Goal: Purchase product/service

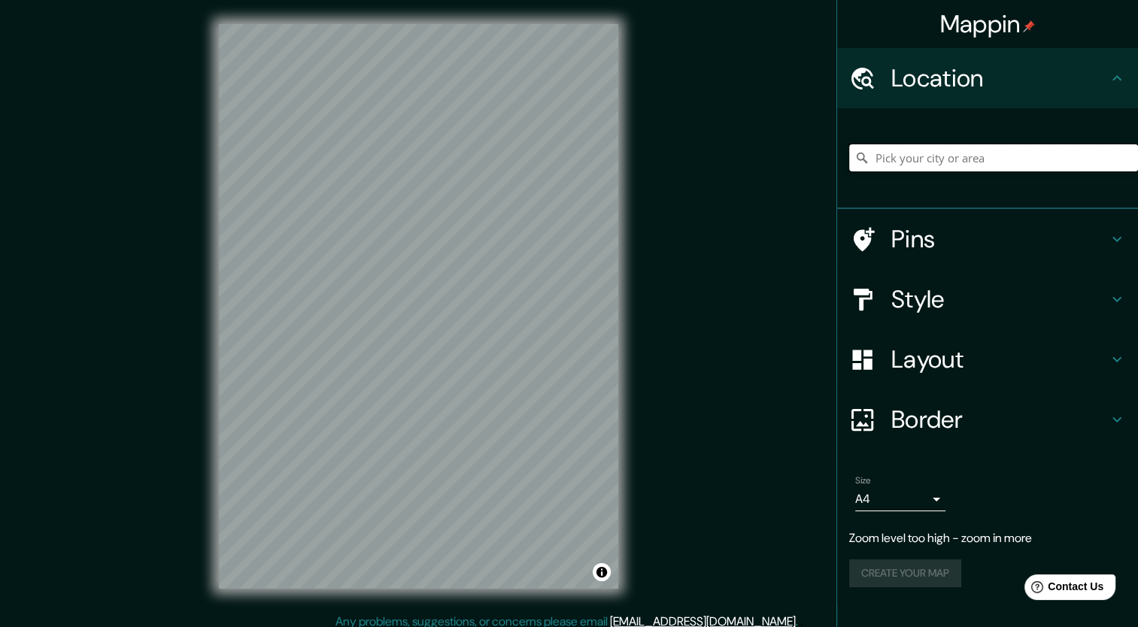
click at [433, 163] on input "Pick your city or area" at bounding box center [993, 157] width 289 height 27
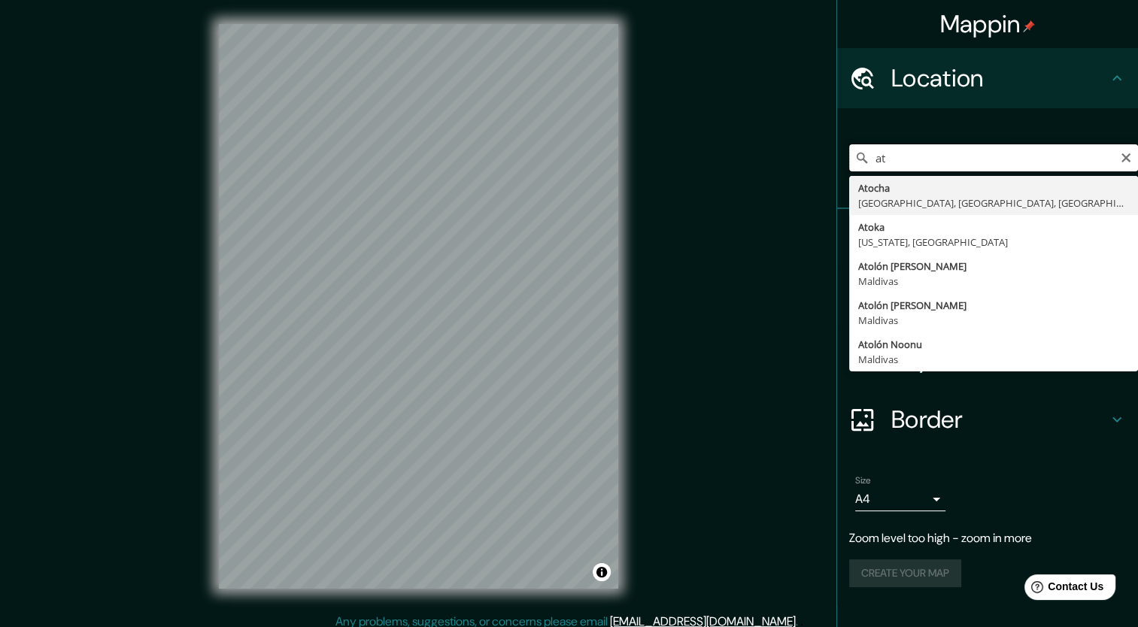
type input "a"
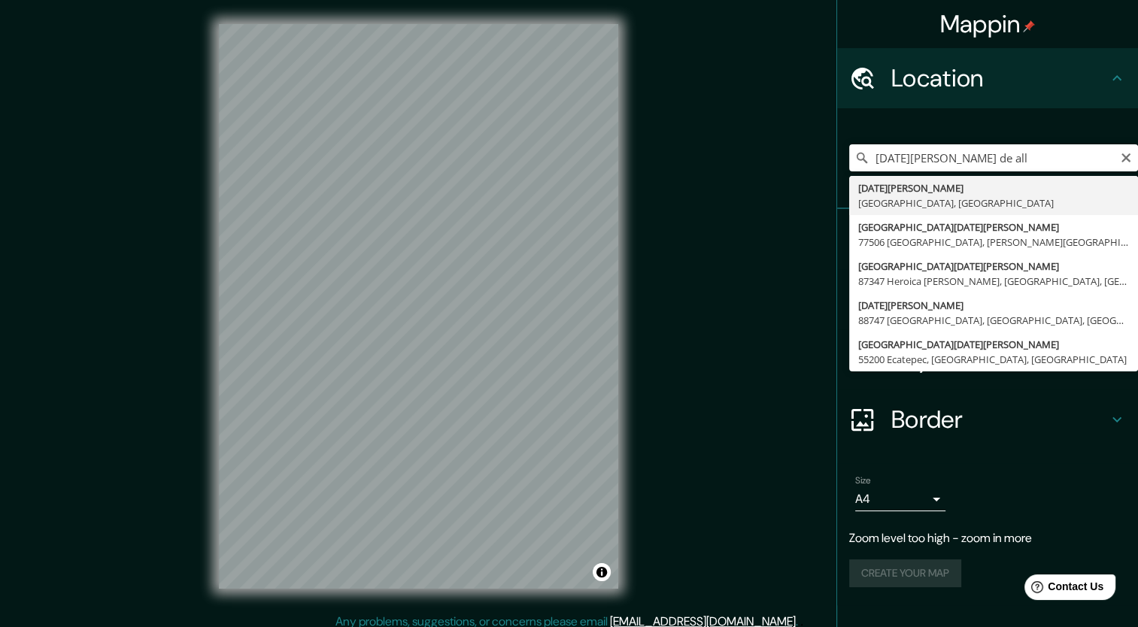
type input "[DATE][GEOGRAPHIC_DATA][PERSON_NAME], [GEOGRAPHIC_DATA], [GEOGRAPHIC_DATA]"
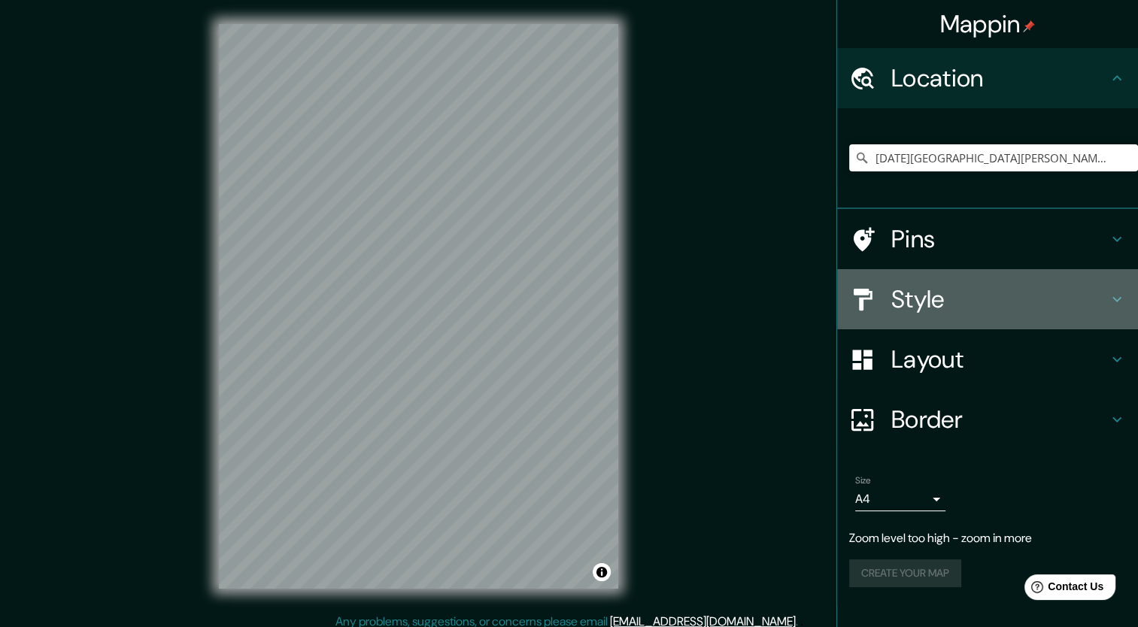
click at [433, 293] on h4 "Style" at bounding box center [1000, 299] width 217 height 30
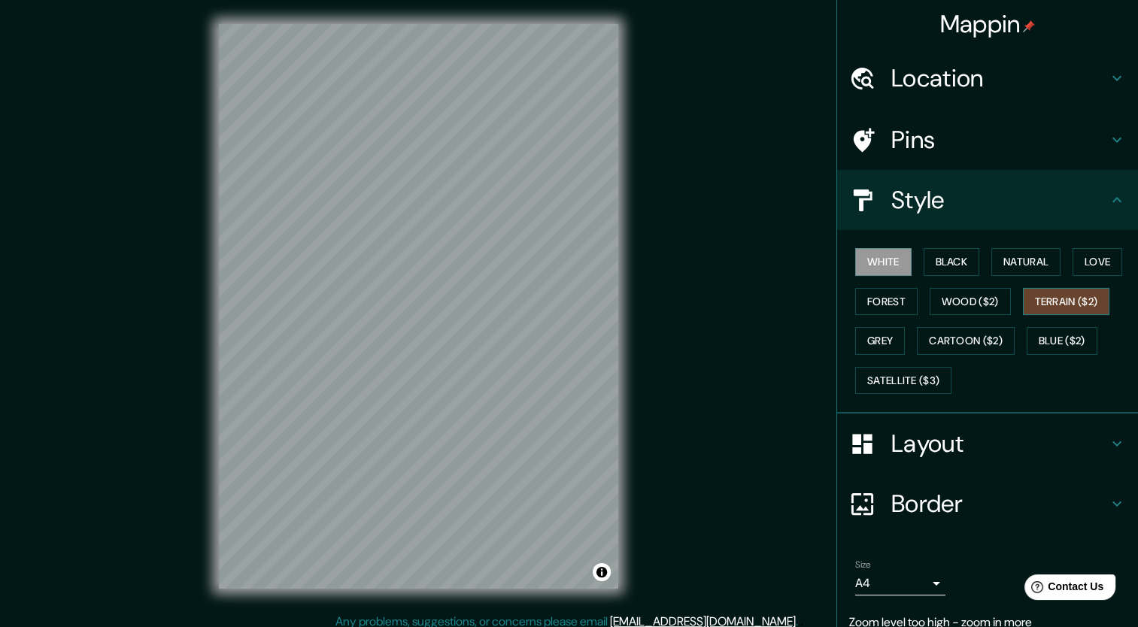
click at [433, 300] on button "Terrain ($2)" at bounding box center [1066, 302] width 87 height 28
click at [433, 265] on button "Love" at bounding box center [1098, 262] width 50 height 28
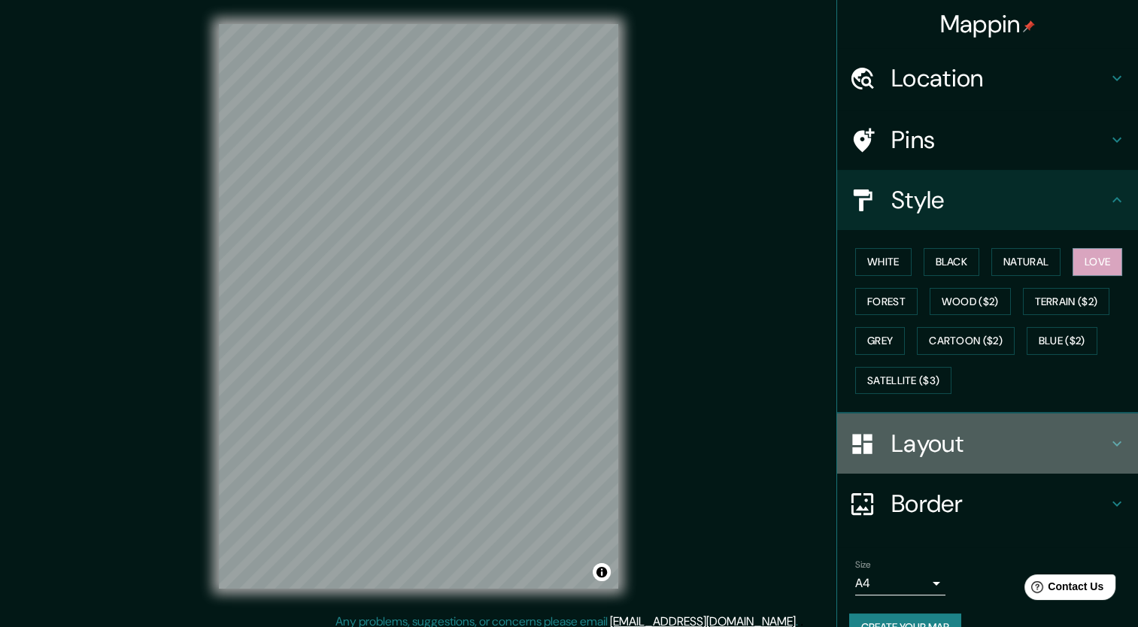
click at [433, 431] on h4 "Layout" at bounding box center [1000, 444] width 217 height 30
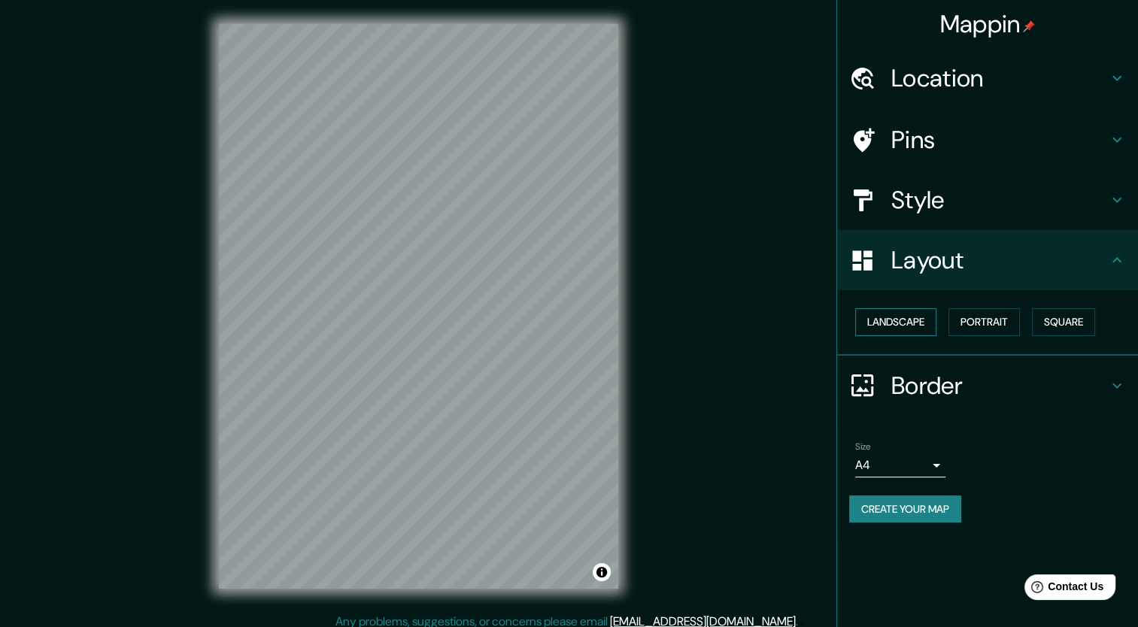
click at [433, 321] on button "Landscape" at bounding box center [895, 322] width 81 height 28
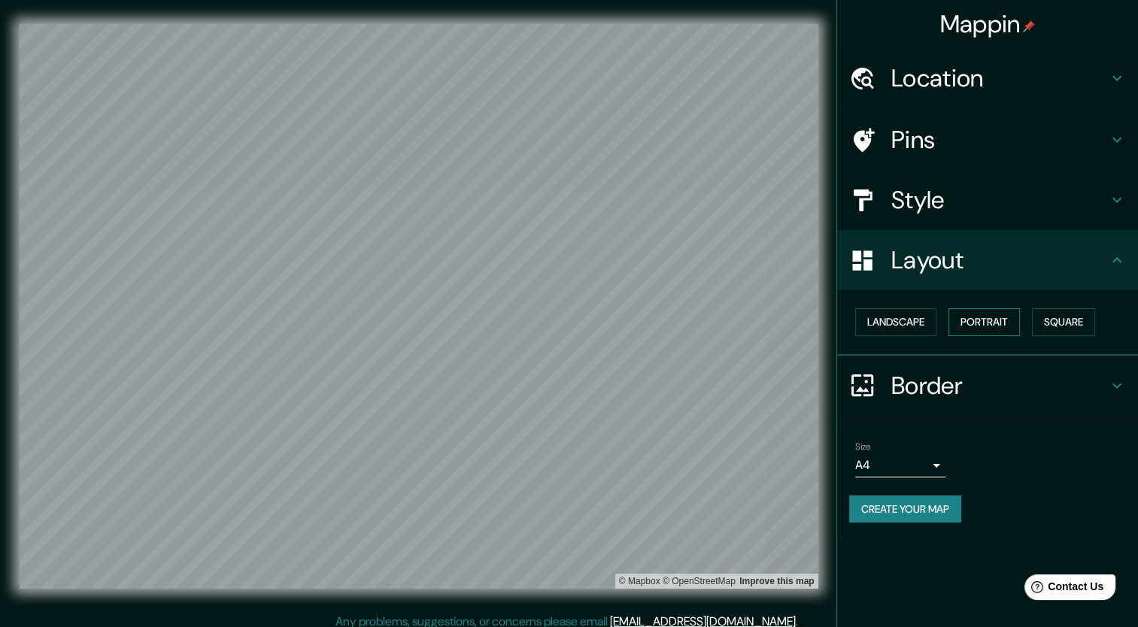
click at [433, 319] on button "Portrait" at bounding box center [984, 322] width 71 height 28
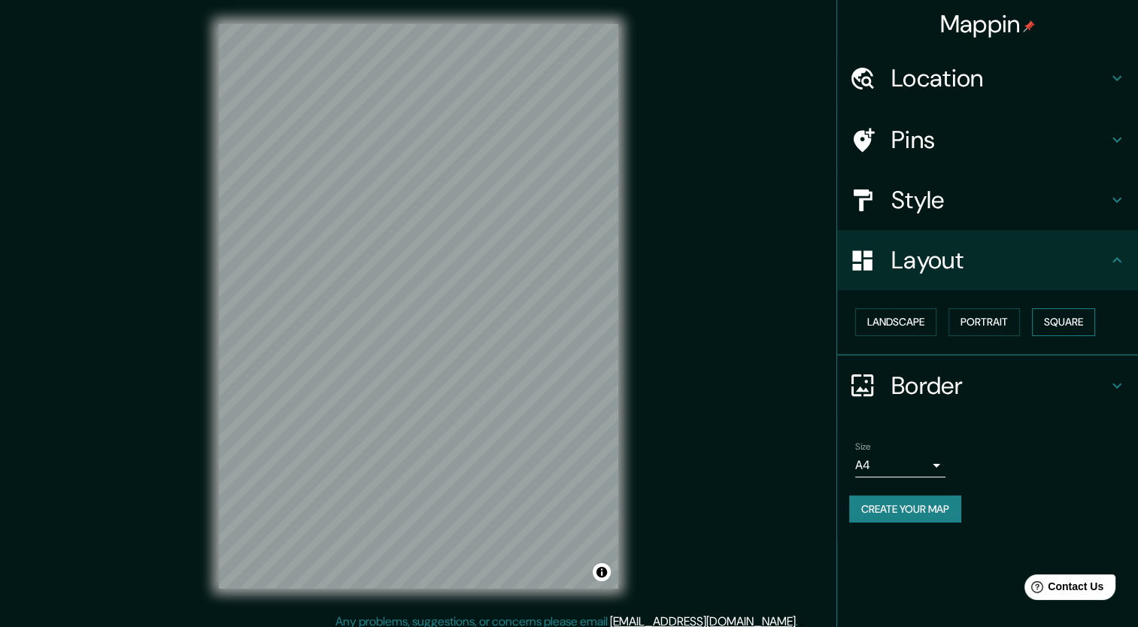
click at [433, 327] on button "Square" at bounding box center [1063, 322] width 63 height 28
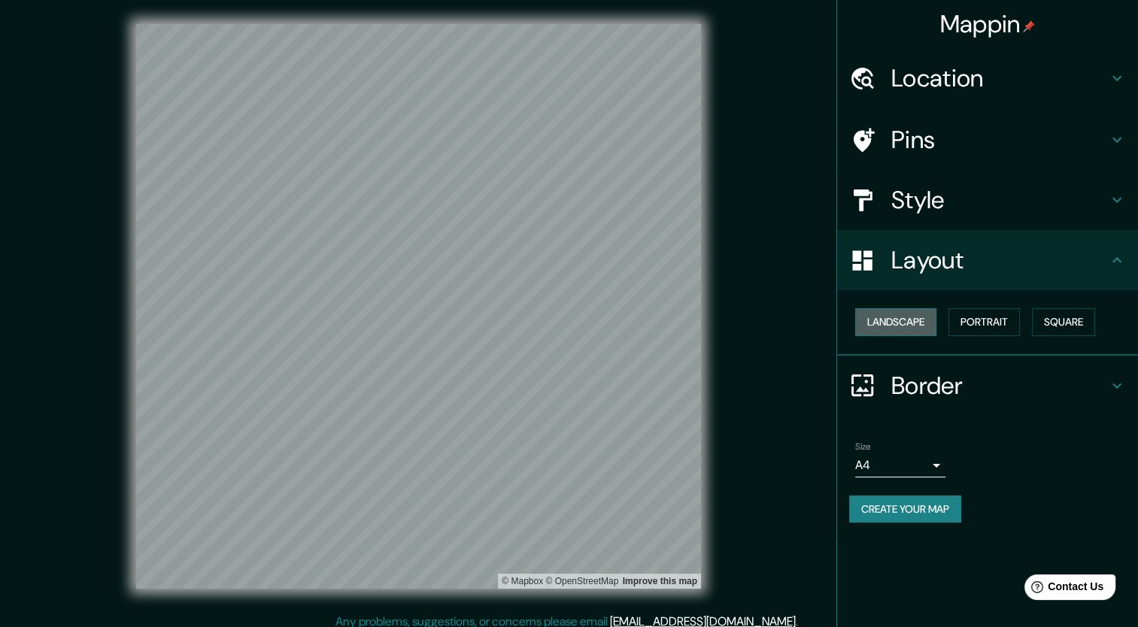
click at [433, 327] on button "Landscape" at bounding box center [895, 322] width 81 height 28
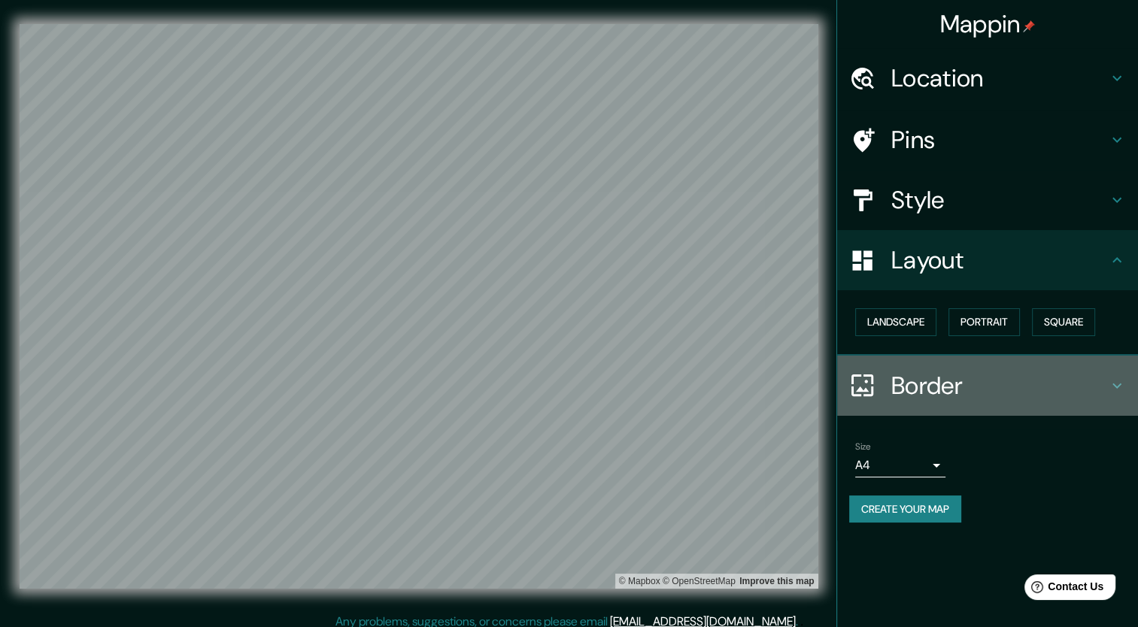
click at [433, 384] on h4 "Border" at bounding box center [1000, 386] width 217 height 30
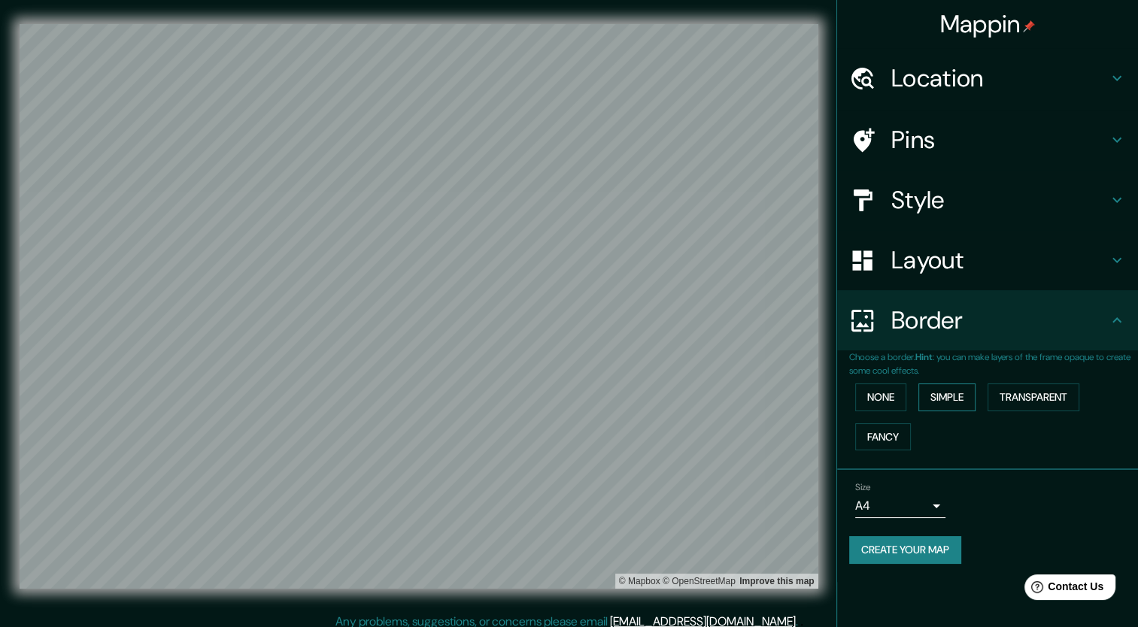
click at [433, 395] on button "Simple" at bounding box center [947, 398] width 57 height 28
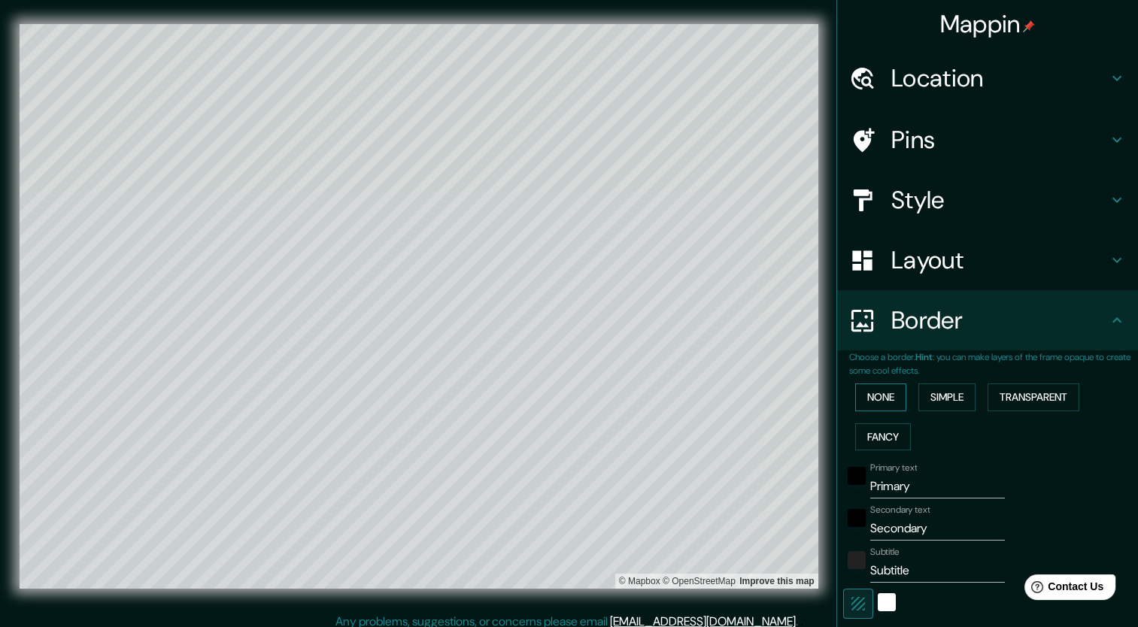
click at [433, 393] on button "None" at bounding box center [880, 398] width 51 height 28
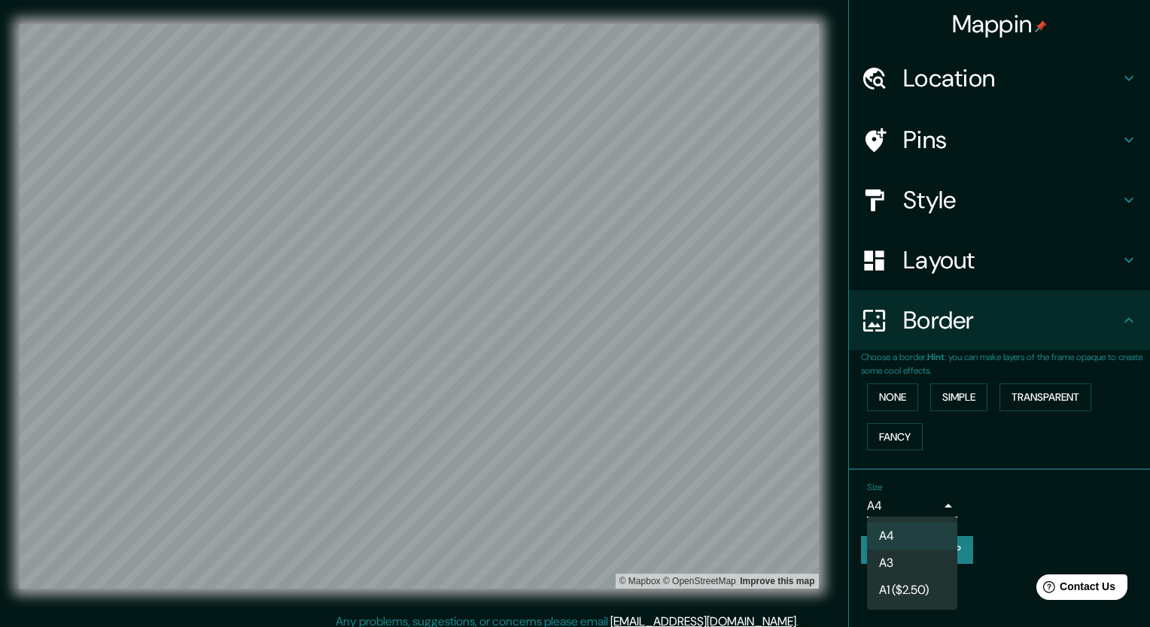
click at [433, 504] on body "Mappin Location [DATE][GEOGRAPHIC_DATA][PERSON_NAME], [GEOGRAPHIC_DATA], [GEOGR…" at bounding box center [575, 313] width 1150 height 627
click at [433, 543] on div at bounding box center [575, 313] width 1150 height 627
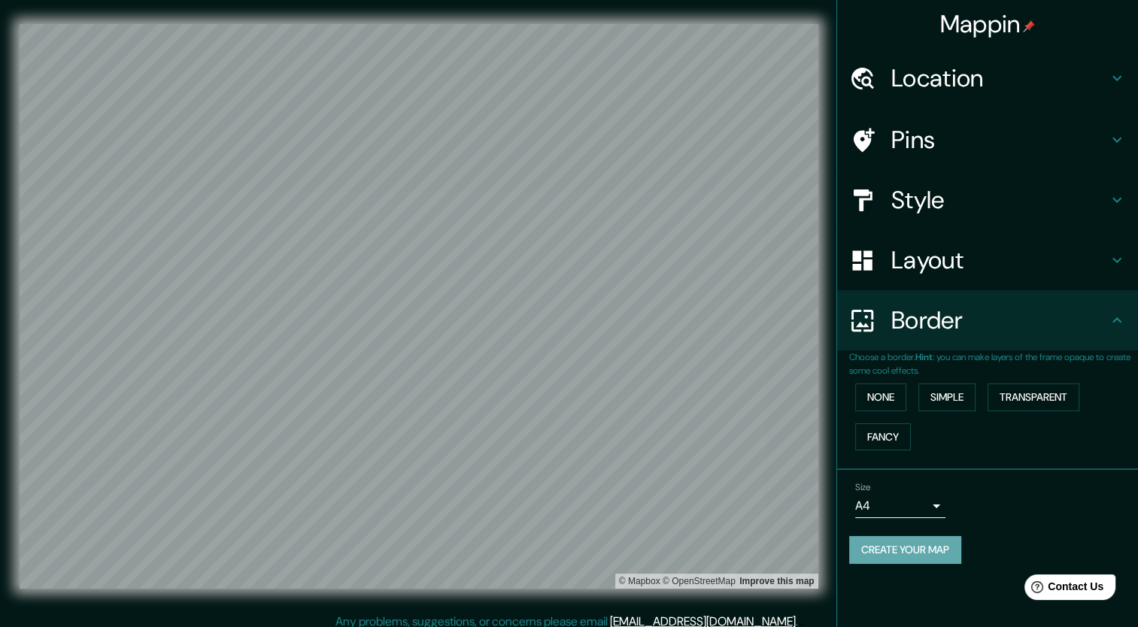
click at [433, 544] on button "Create your map" at bounding box center [905, 550] width 112 height 28
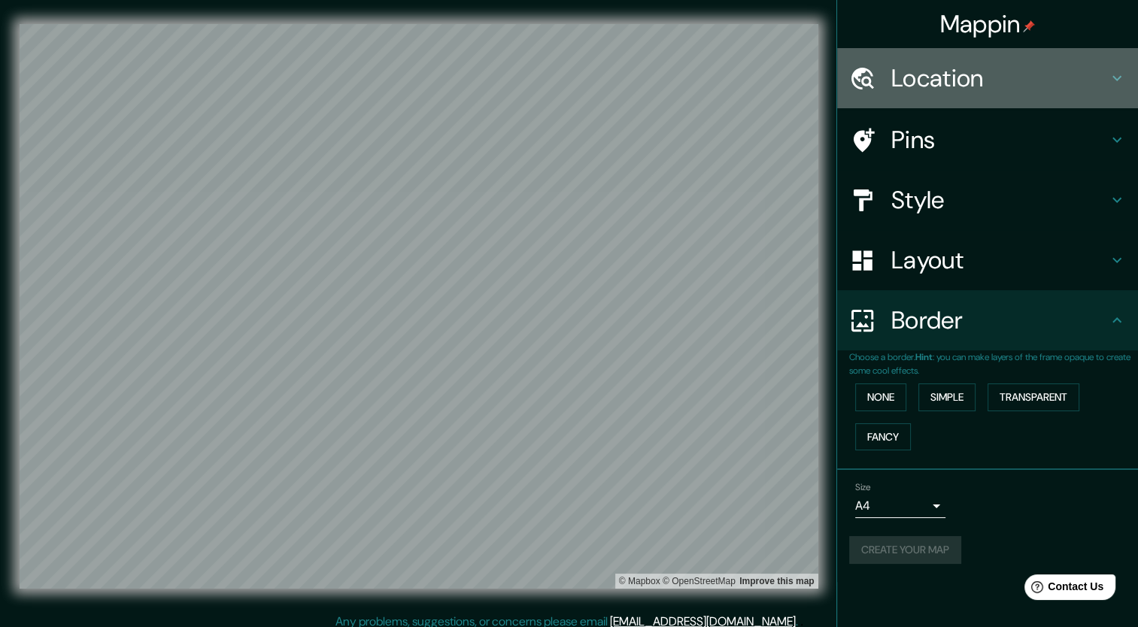
click at [433, 65] on h4 "Location" at bounding box center [1000, 78] width 217 height 30
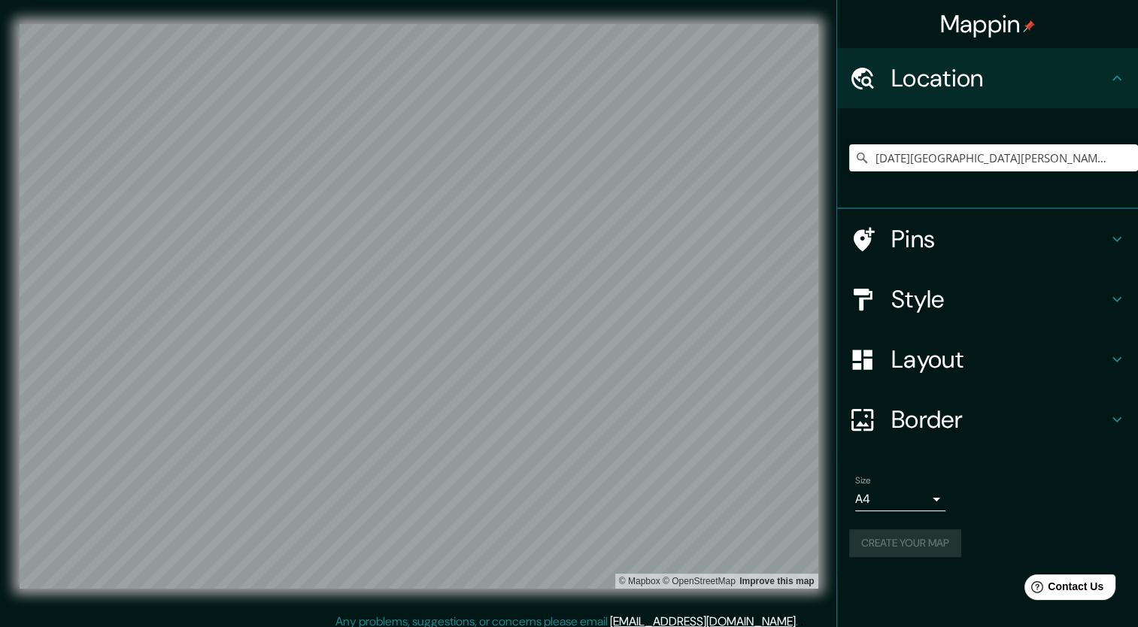
click at [433, 65] on h4 "Location" at bounding box center [1000, 78] width 217 height 30
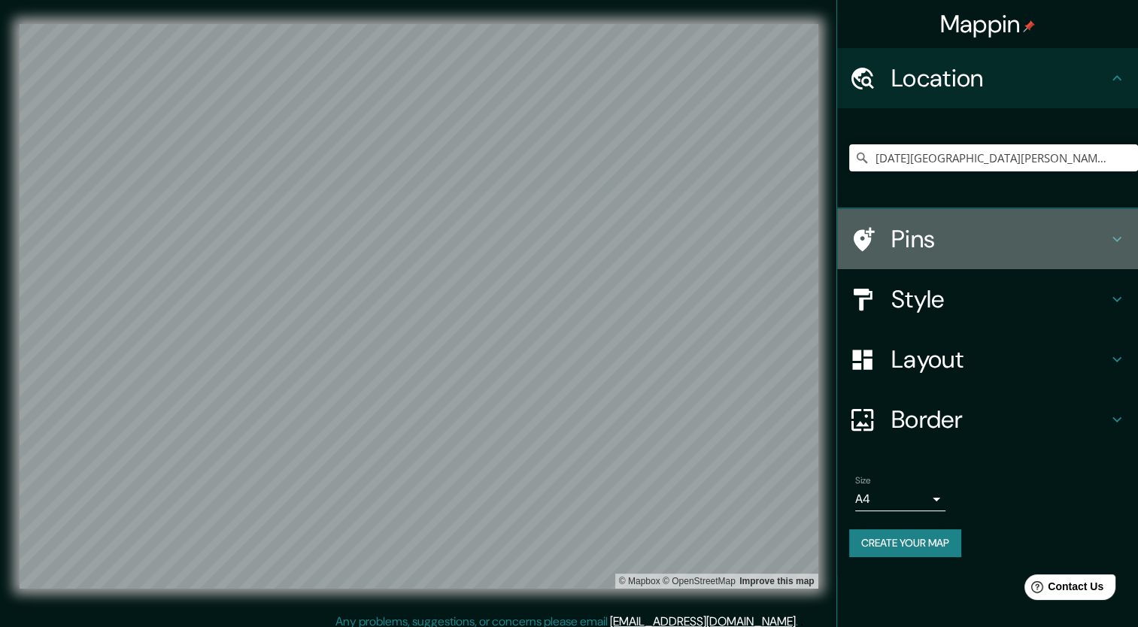
click at [433, 241] on h4 "Pins" at bounding box center [1000, 239] width 217 height 30
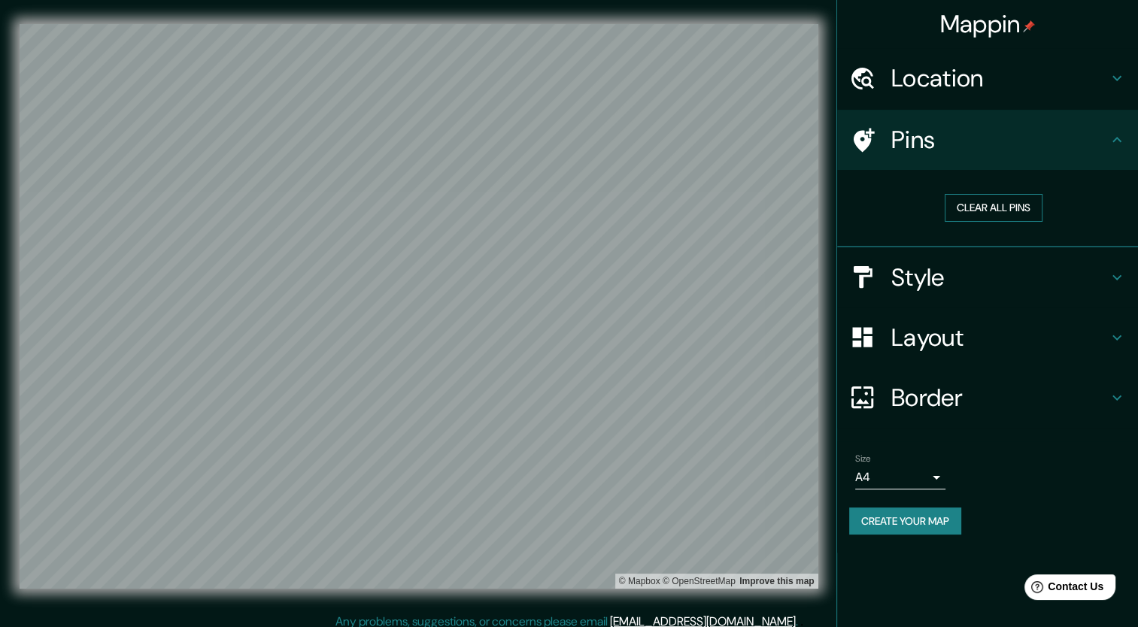
click at [433, 206] on button "Clear all pins" at bounding box center [994, 208] width 98 height 28
click at [433, 524] on button "Create your map" at bounding box center [905, 522] width 112 height 28
click at [433, 524] on div "Create your map" at bounding box center [987, 522] width 277 height 28
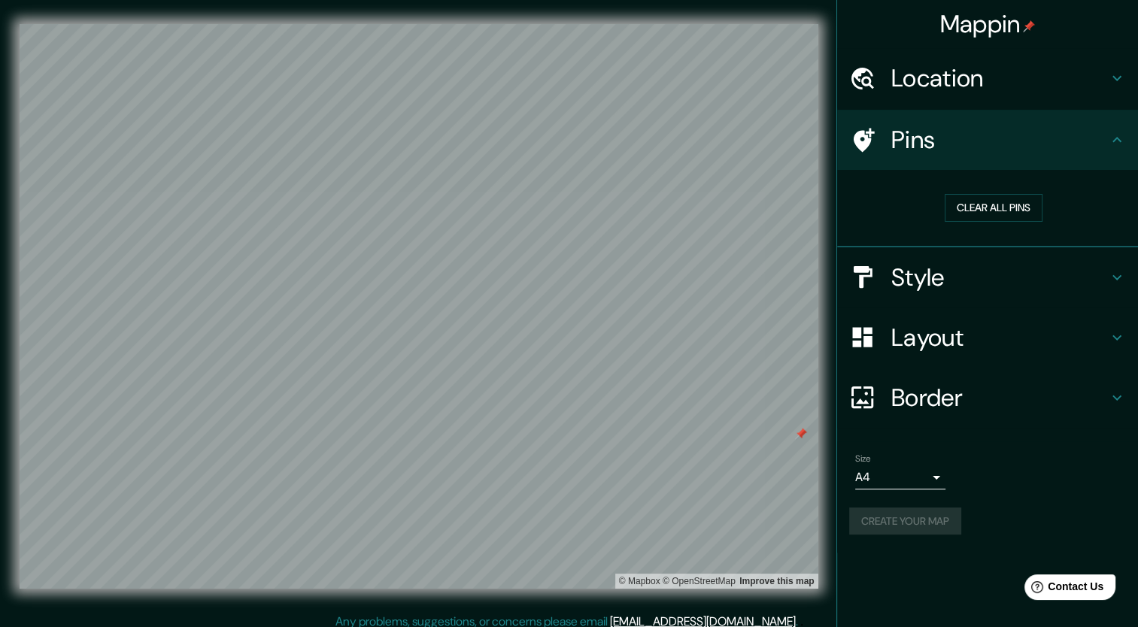
click at [433, 524] on div "Create your map" at bounding box center [987, 522] width 277 height 28
